Goal: Task Accomplishment & Management: Use online tool/utility

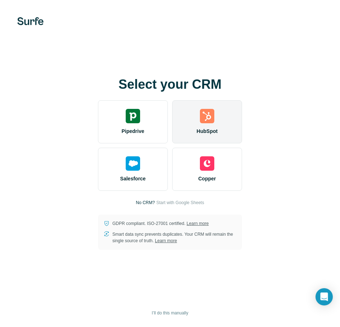
click at [201, 133] on span "HubSpot" at bounding box center [206, 131] width 21 height 7
